Goal: Information Seeking & Learning: Learn about a topic

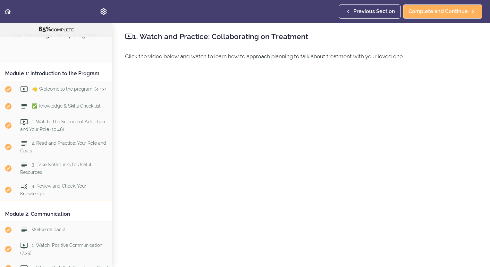
scroll to position [1096, 0]
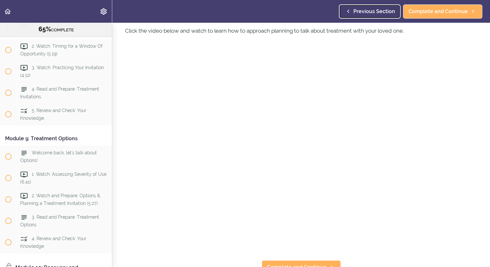
click at [374, 7] on link "Previous Section" at bounding box center [370, 11] width 62 height 14
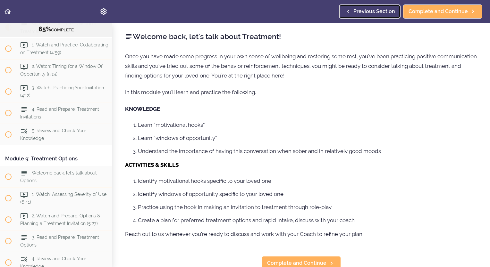
scroll to position [1074, 0]
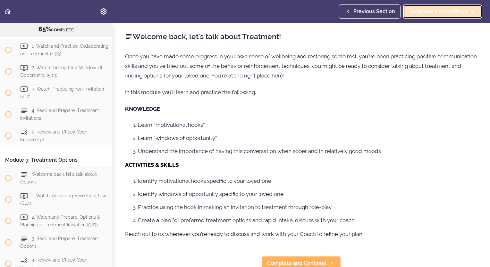
click at [428, 11] on span "Complete and Continue" at bounding box center [437, 12] width 59 height 8
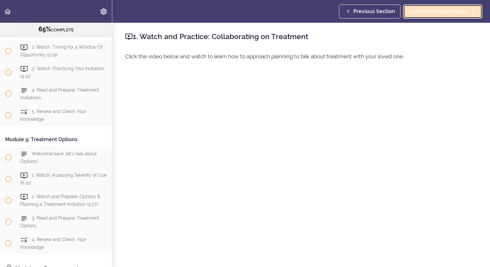
scroll to position [1096, 0]
click at [422, 12] on span "Complete and Continue" at bounding box center [437, 12] width 59 height 8
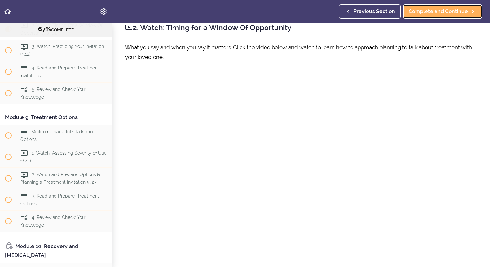
scroll to position [13, 0]
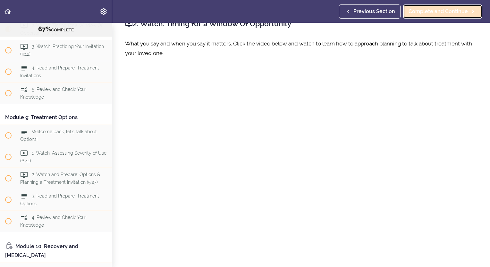
click at [434, 11] on span "Complete and Continue" at bounding box center [437, 12] width 59 height 8
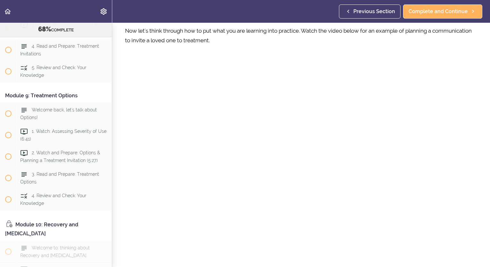
scroll to position [38, 0]
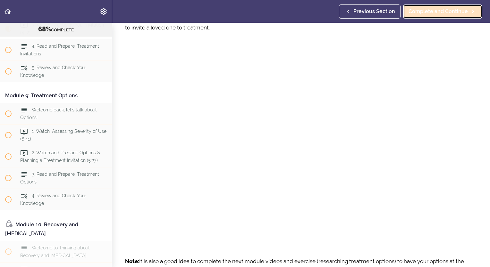
click at [426, 11] on span "Complete and Continue" at bounding box center [437, 12] width 59 height 8
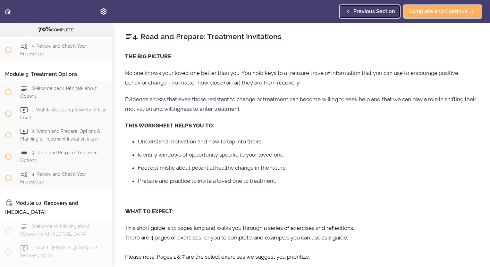
click at [366, 11] on span "Previous Section" at bounding box center [374, 12] width 42 height 8
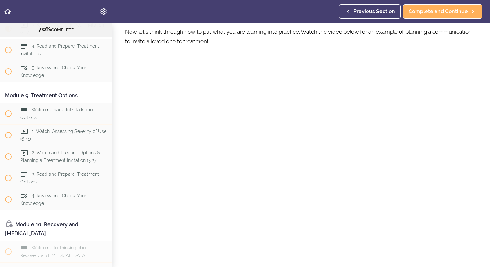
scroll to position [29, 0]
